Goal: Transaction & Acquisition: Download file/media

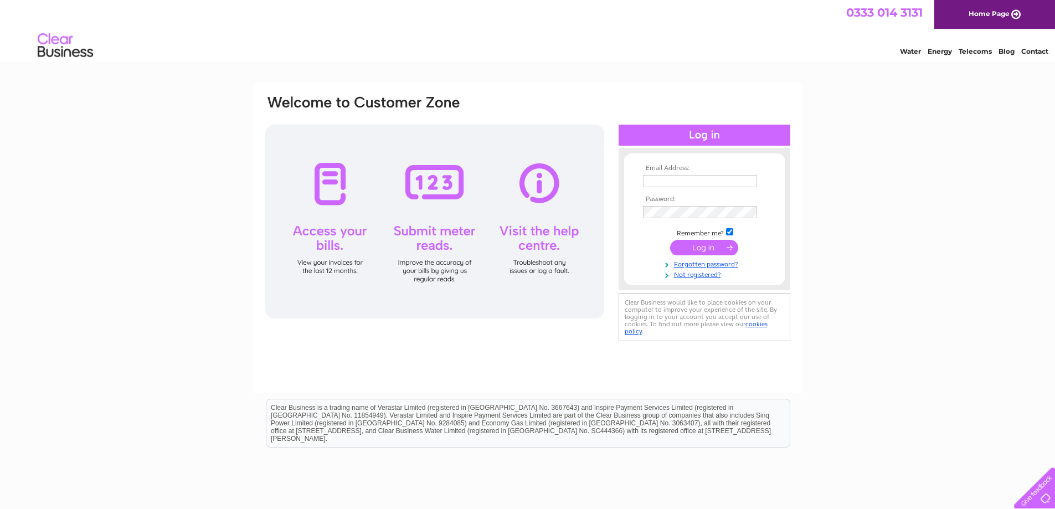
type input "[PERSON_NAME][EMAIL_ADDRESS][DOMAIN_NAME]"
click at [695, 245] on input "submit" at bounding box center [704, 248] width 68 height 16
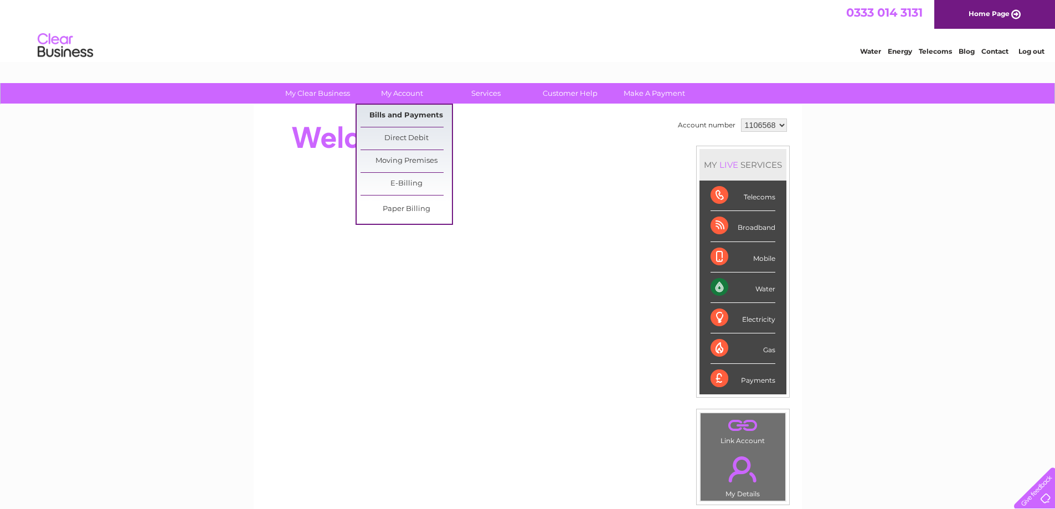
click at [393, 114] on link "Bills and Payments" at bounding box center [406, 116] width 91 height 22
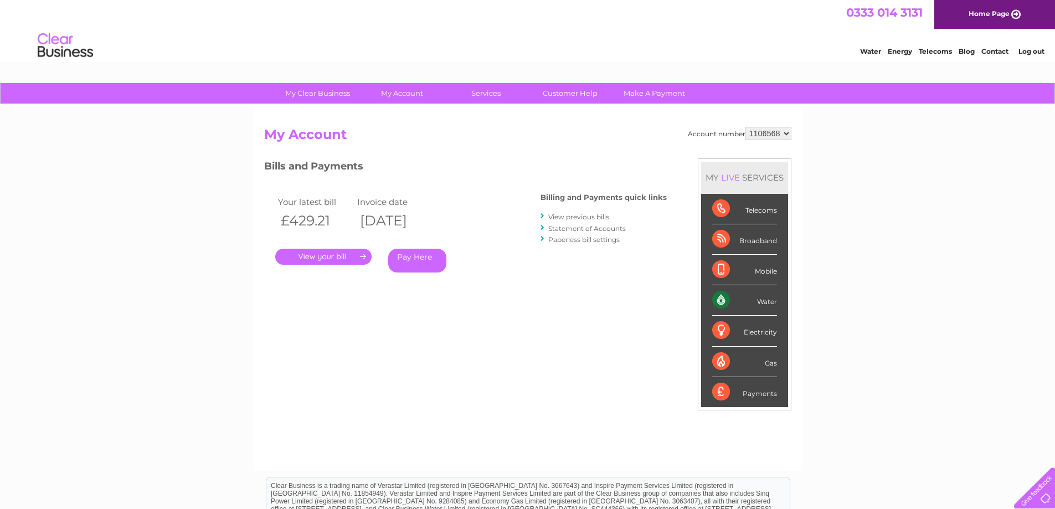
click at [351, 259] on link "." at bounding box center [323, 257] width 96 height 16
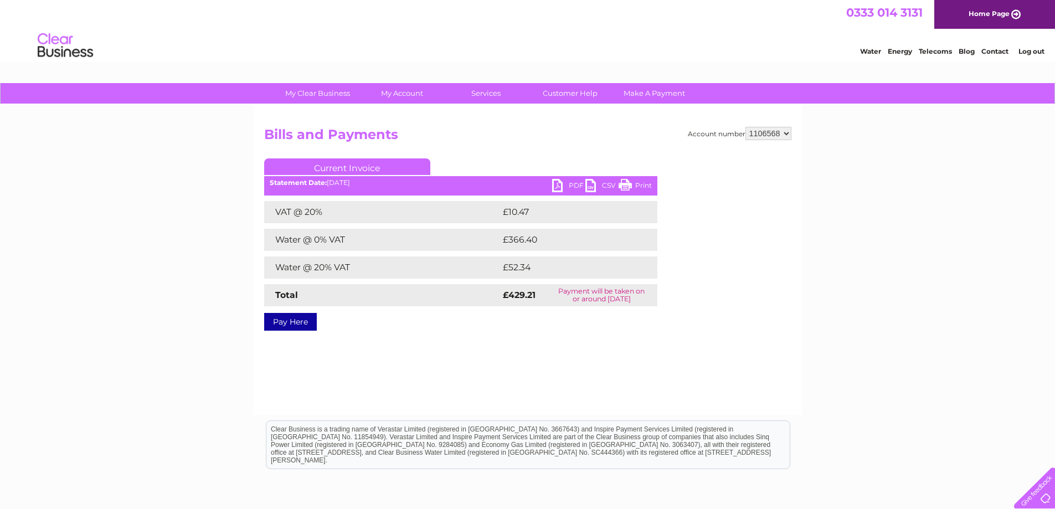
click at [559, 191] on link "PDF" at bounding box center [568, 187] width 33 height 16
click at [805, 303] on div "My Clear Business Login Details My Details My Preferences Link Account My Accou…" at bounding box center [527, 343] width 1055 height 521
